Goal: Navigation & Orientation: Find specific page/section

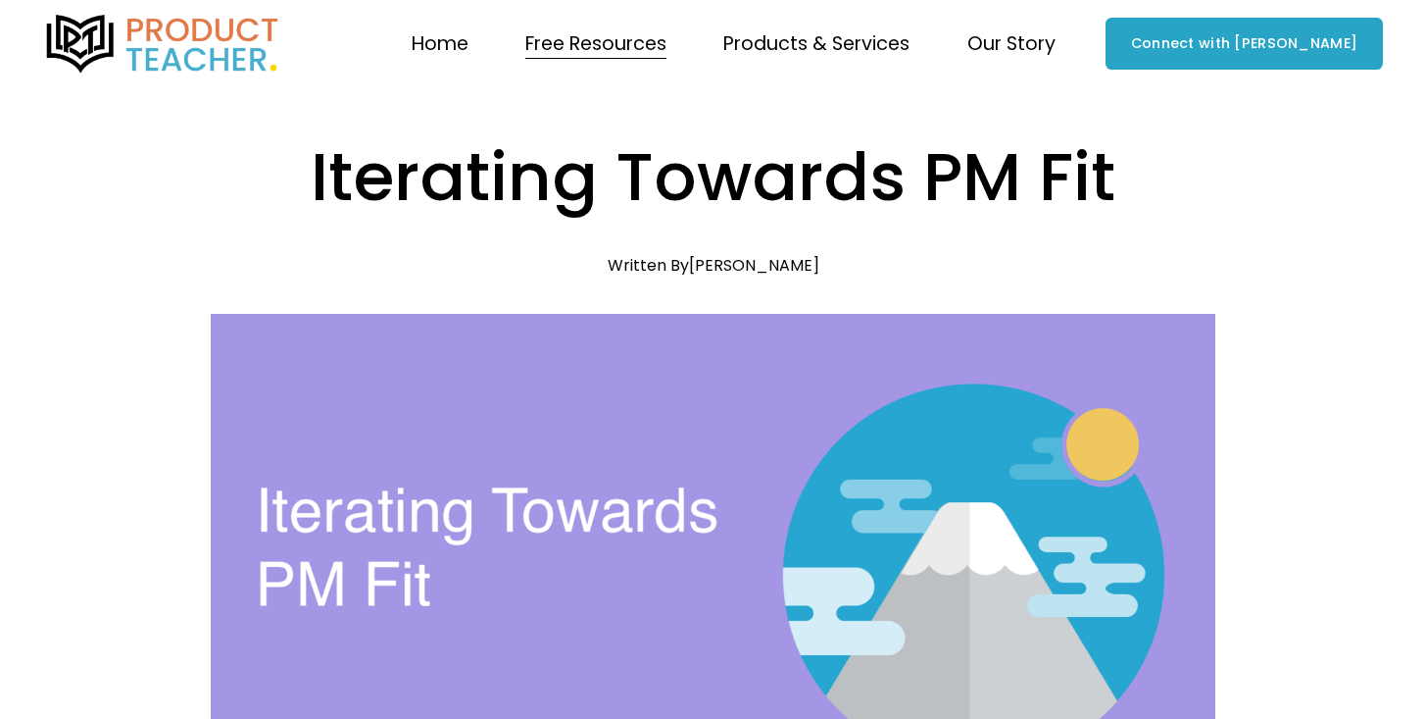
click at [469, 48] on link "Home" at bounding box center [440, 44] width 57 height 38
click at [173, 36] on img at bounding box center [162, 44] width 239 height 59
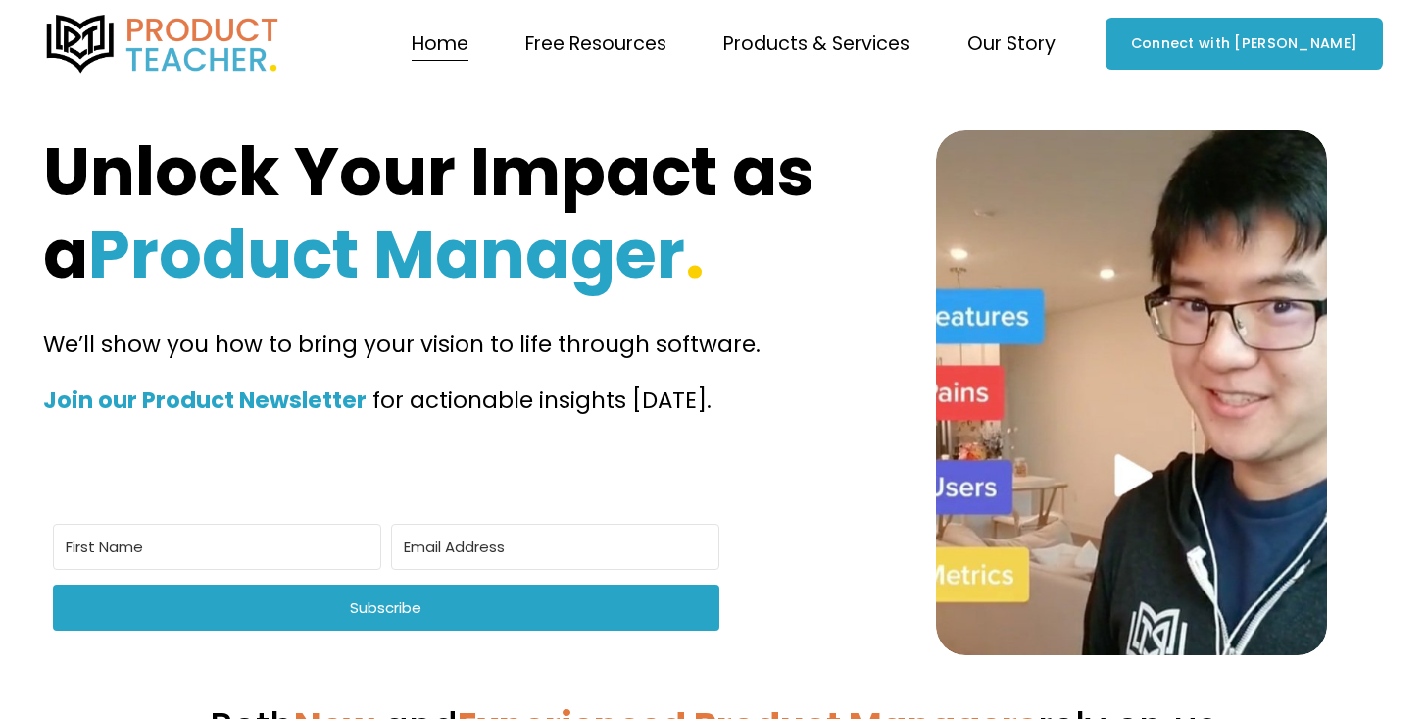
click at [0, 0] on span "Courses" at bounding box center [0, 0] width 0 height 0
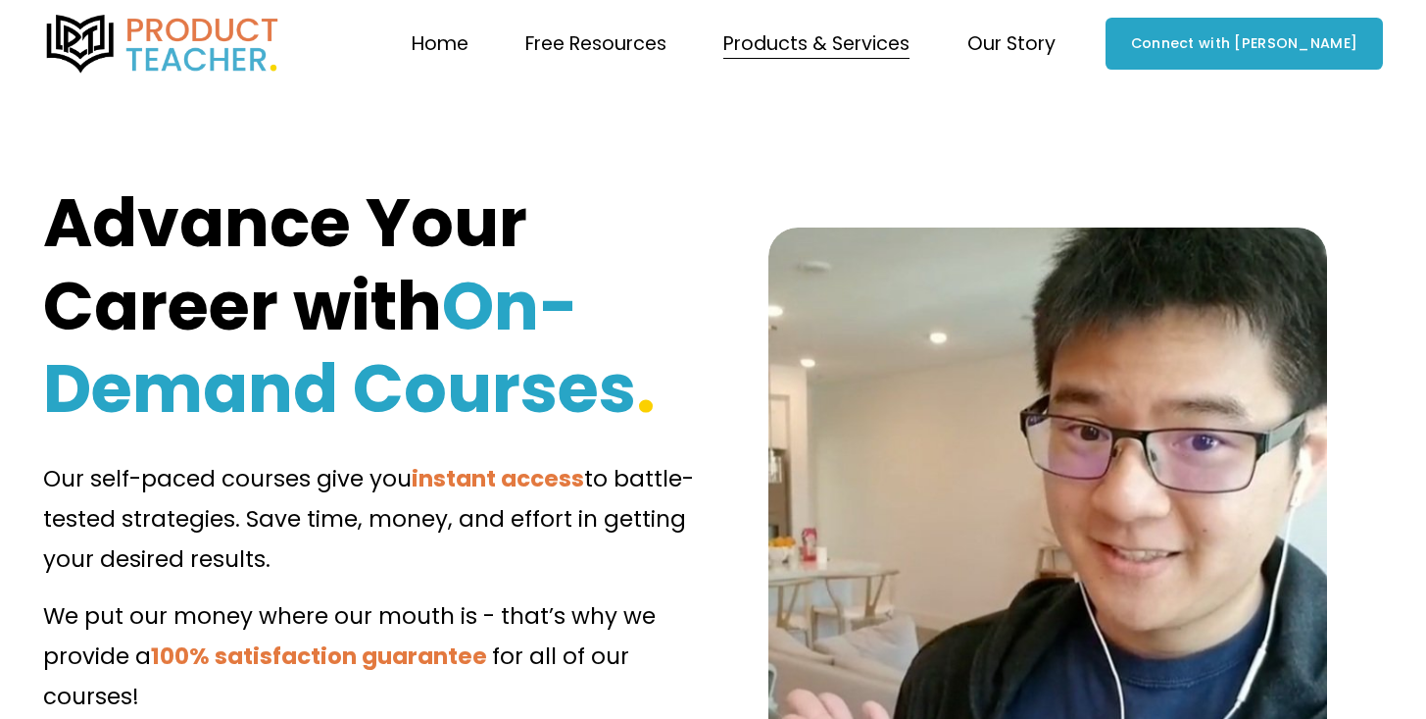
click at [0, 0] on span "Exploratory Session" at bounding box center [0, 0] width 0 height 0
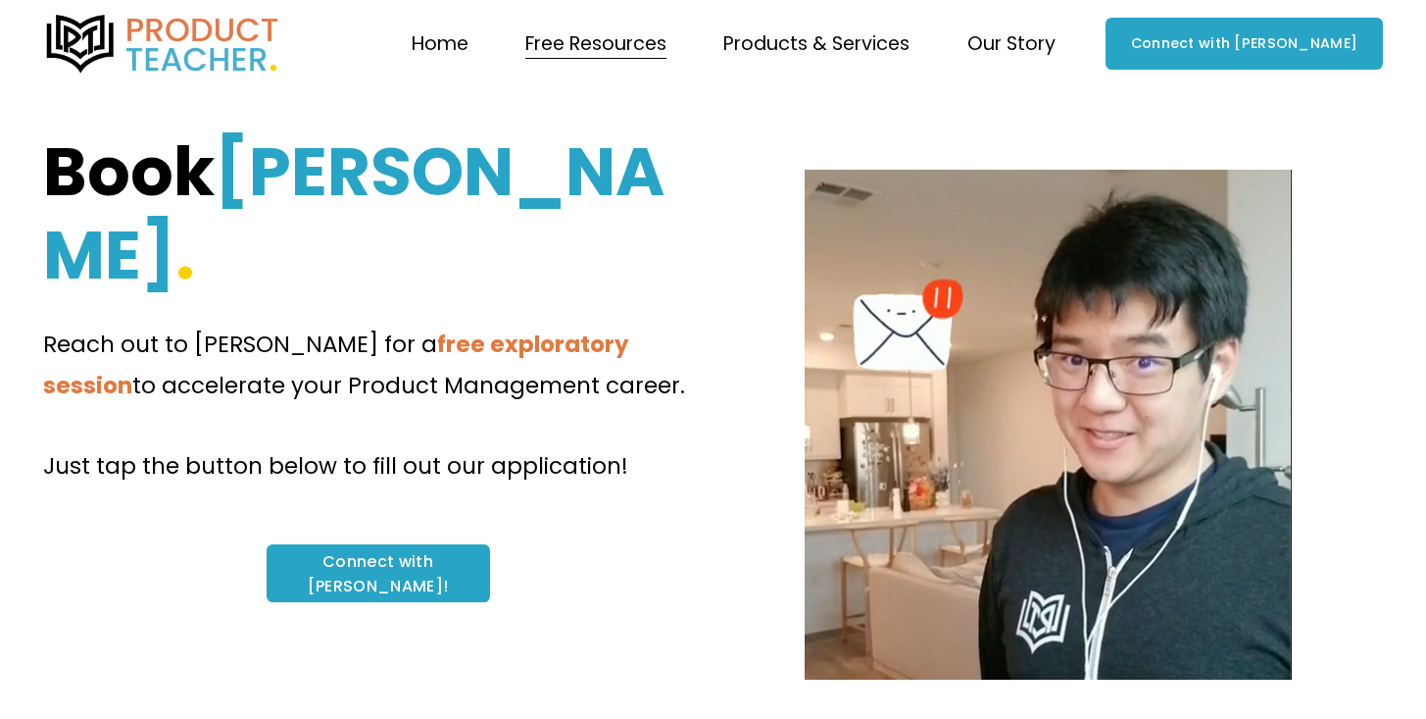
click at [469, 56] on link "Home" at bounding box center [440, 44] width 57 height 38
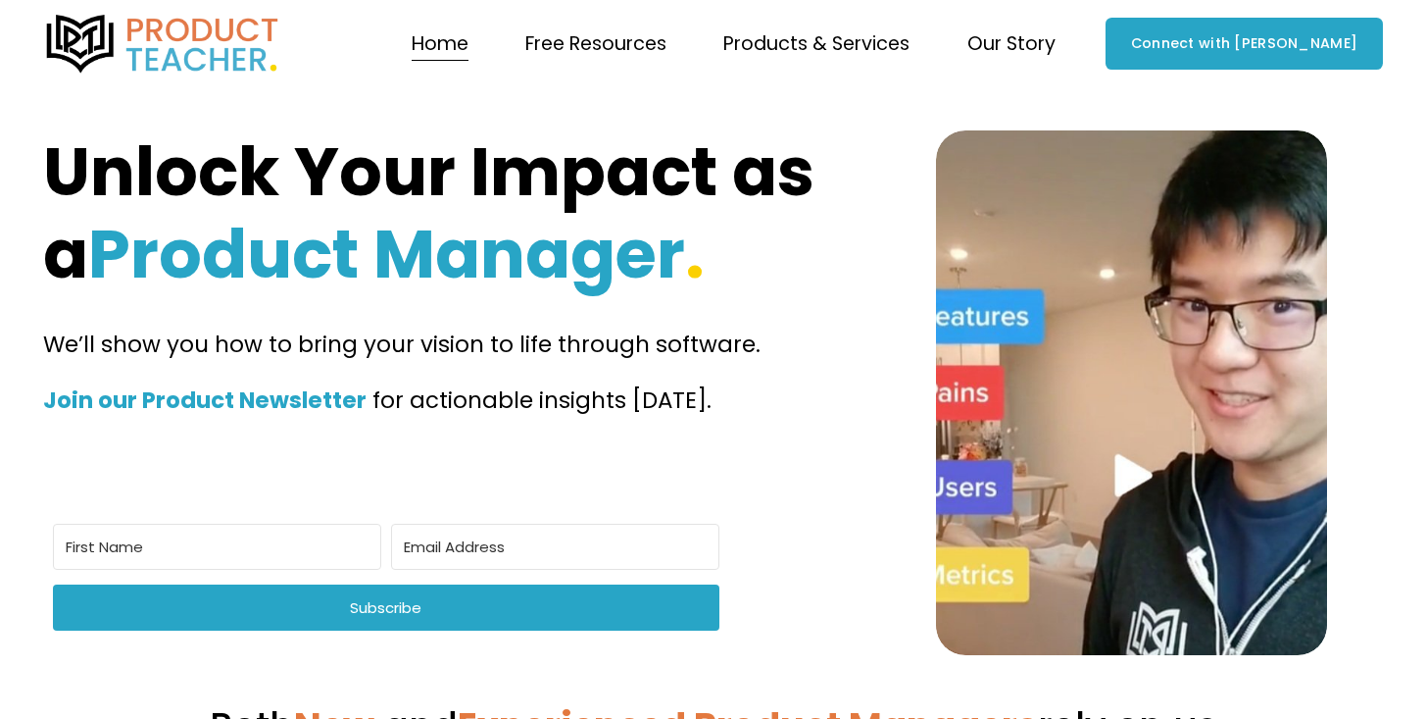
click at [0, 0] on span "Courses" at bounding box center [0, 0] width 0 height 0
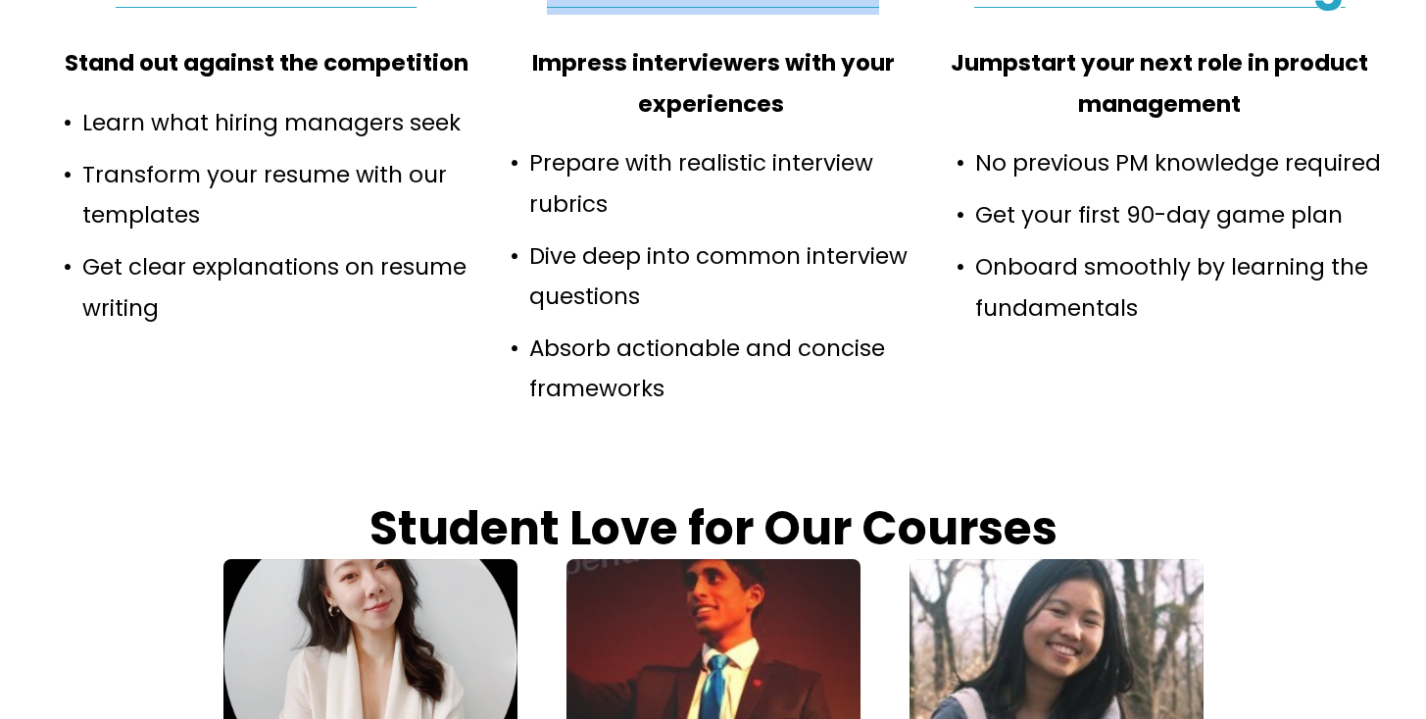
scroll to position [1109, 0]
